Goal: Transaction & Acquisition: Obtain resource

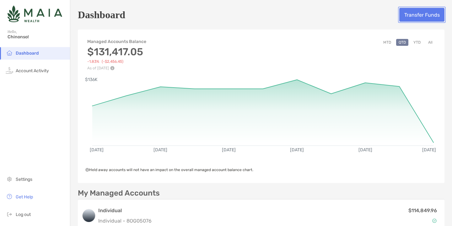
click at [419, 19] on button "Transfer Funds" at bounding box center [421, 15] width 45 height 14
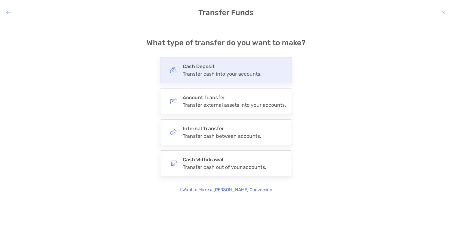
click at [199, 69] on h4 "Cash Deposit" at bounding box center [222, 66] width 79 height 6
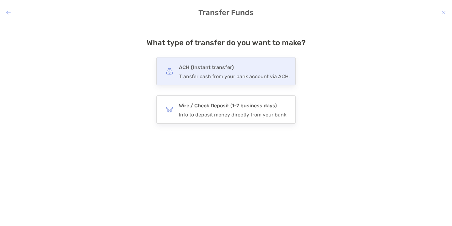
click at [186, 80] on div "ACH (Instant transfer) Transfer cash from your bank account via ACH." at bounding box center [225, 71] width 139 height 28
click at [0, 0] on input "***" at bounding box center [0, 0] width 0 height 0
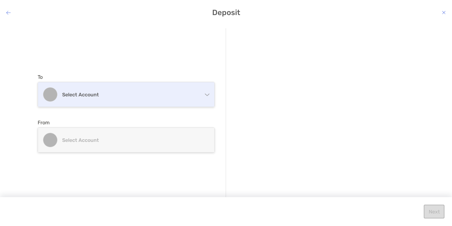
click at [156, 99] on div "Select account" at bounding box center [126, 94] width 176 height 24
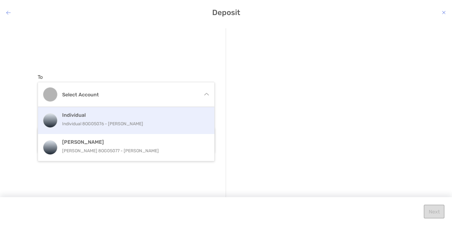
click at [90, 124] on p "Individual 8OG05076 - [PERSON_NAME]" at bounding box center [133, 124] width 142 height 8
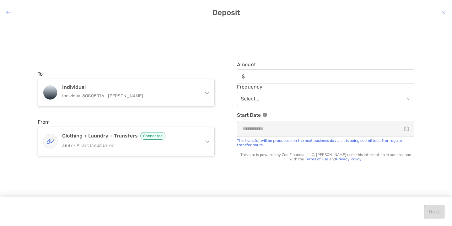
click at [268, 72] on div "modal" at bounding box center [325, 76] width 177 height 14
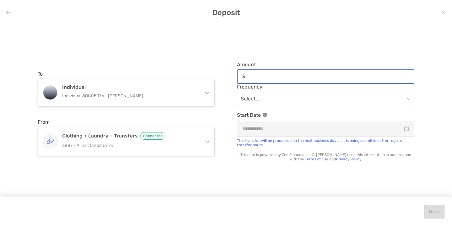
click at [268, 74] on input "Amount" at bounding box center [331, 76] width 166 height 5
type input "***"
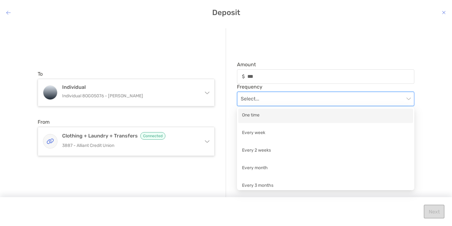
click at [289, 100] on input "modal" at bounding box center [322, 99] width 163 height 14
click at [278, 111] on div "One time" at bounding box center [325, 116] width 175 height 14
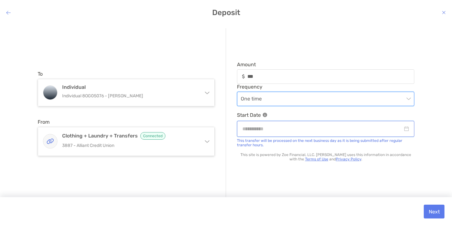
click at [305, 131] on input "modal" at bounding box center [322, 129] width 160 height 8
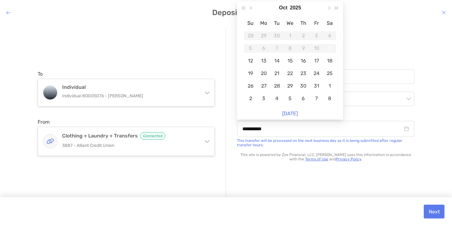
click at [328, 47] on div "11" at bounding box center [329, 48] width 9 height 9
type input "**********"
click at [248, 61] on div "12" at bounding box center [250, 60] width 9 height 9
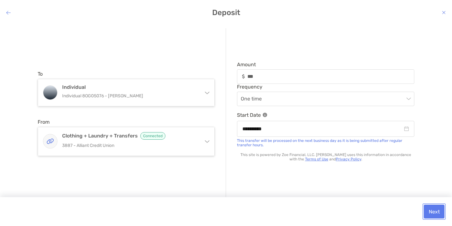
click at [435, 213] on button "Next" at bounding box center [434, 212] width 21 height 14
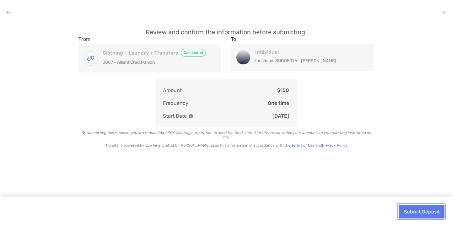
click at [413, 214] on button "Submit Deposit" at bounding box center [422, 212] width 46 height 14
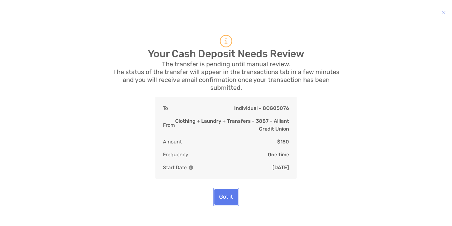
click at [222, 201] on button "Got it" at bounding box center [226, 197] width 24 height 16
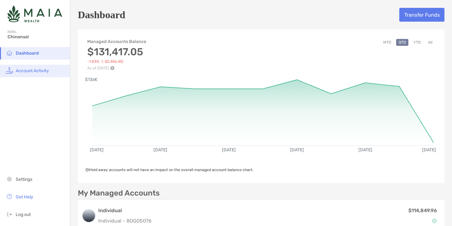
click at [35, 71] on span "Account Activity" at bounding box center [32, 70] width 33 height 5
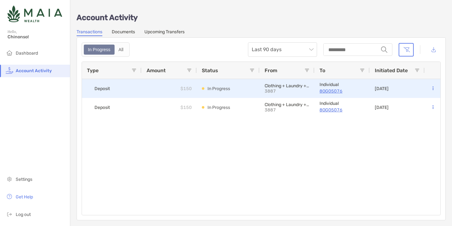
click at [434, 88] on button at bounding box center [433, 88] width 6 height 6
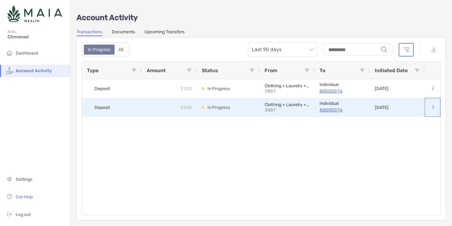
click at [433, 107] on button at bounding box center [433, 107] width 6 height 6
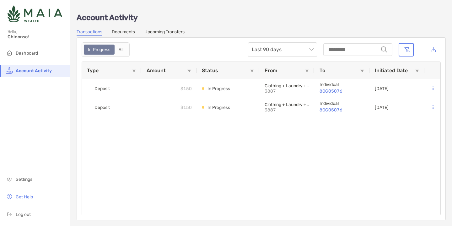
click at [396, 154] on div "Deposit $150 In Progress Clothing + Laundry + Transfers 3887 Individual 8OG0507…" at bounding box center [261, 147] width 358 height 136
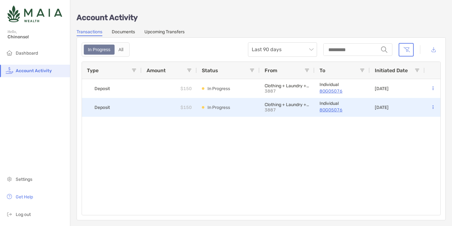
click at [153, 105] on div "$150" at bounding box center [169, 107] width 55 height 19
click at [220, 104] on p "In Progress" at bounding box center [218, 108] width 23 height 8
click at [108, 110] on span "Deposit" at bounding box center [101, 107] width 15 height 10
